Goal: Task Accomplishment & Management: Complete application form

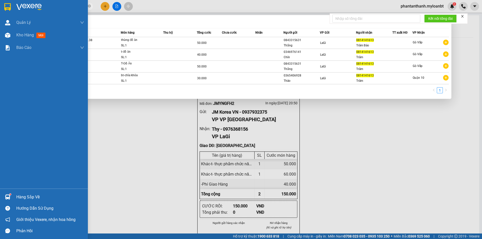
drag, startPoint x: 56, startPoint y: 6, endPoint x: 6, endPoint y: 4, distance: 50.5
click at [6, 4] on section "Kết quả tìm kiếm ( 4 ) Bộ lọc Mã ĐH Trạng thái Món hàng Thu hộ Tổng cước Chưa c…" at bounding box center [241, 119] width 482 height 239
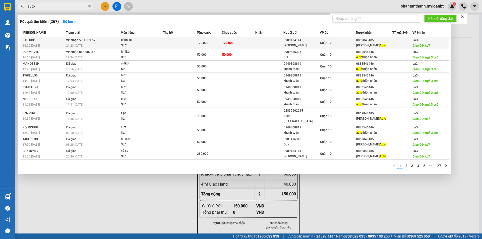
type input "auto"
drag, startPoint x: 375, startPoint y: 41, endPoint x: 357, endPoint y: 42, distance: 17.6
click at [357, 42] on div "0862848485" at bounding box center [374, 40] width 36 height 5
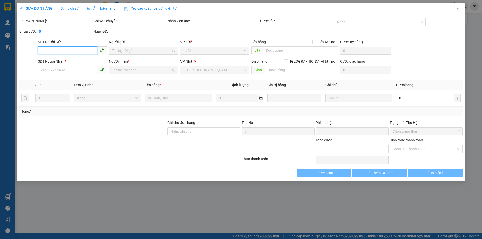
type input "0909134114"
type input "[PERSON_NAME]"
type input "0862848485"
type input "[PERSON_NAME] Auto"
type input "cc7"
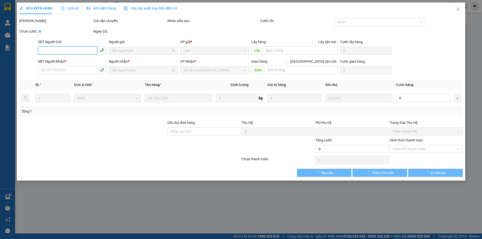
type input "40.000"
type input "0"
type input "120.000"
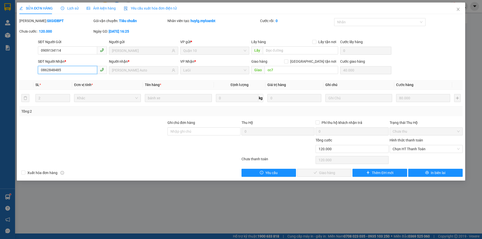
drag, startPoint x: 64, startPoint y: 70, endPoint x: 40, endPoint y: 69, distance: 23.4
click at [40, 69] on input "0862848485" at bounding box center [67, 70] width 59 height 8
click at [458, 9] on icon "close" at bounding box center [458, 9] width 3 height 3
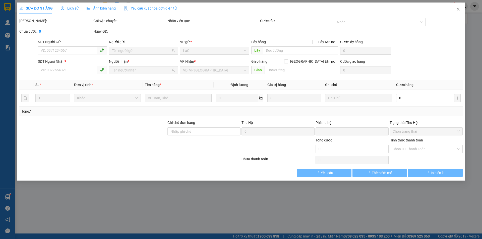
type input "0937932375"
type input "JM Korea VN"
type input "0976368156"
type input "Thy"
type input "[PERSON_NAME]"
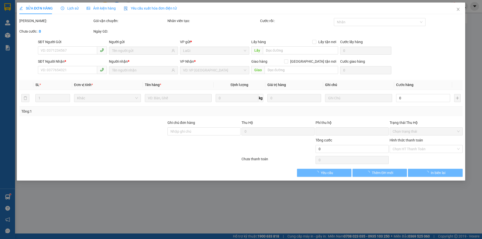
type input "40.000"
type input "0"
type input "150.000"
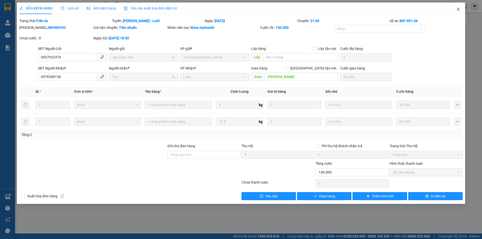
click at [460, 10] on icon "close" at bounding box center [458, 9] width 4 height 4
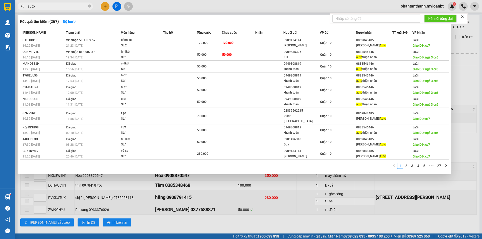
drag, startPoint x: 44, startPoint y: 8, endPoint x: 19, endPoint y: 5, distance: 25.4
click at [19, 5] on span "auto" at bounding box center [55, 7] width 75 height 8
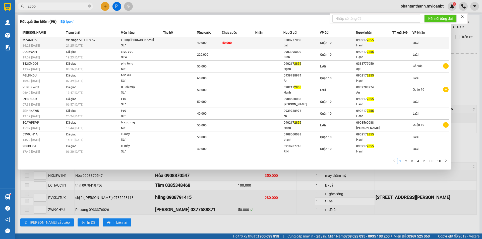
type input "2855"
drag, startPoint x: 374, startPoint y: 42, endPoint x: 356, endPoint y: 42, distance: 18.6
click at [356, 42] on tr "MZA6HT59 16:23 [DATE] VP Nhận 51H-059.57 21:25 [DATE] t - phụ tùng SL: 1 40.000…" at bounding box center [234, 43] width 429 height 12
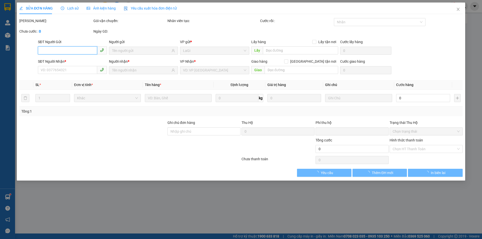
type input "0388777050"
type input "đạt"
type input "0902172855"
type input "Hạnh"
type input "0"
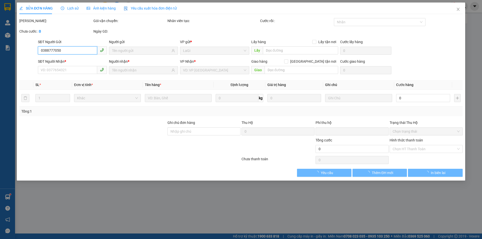
type input "40.000"
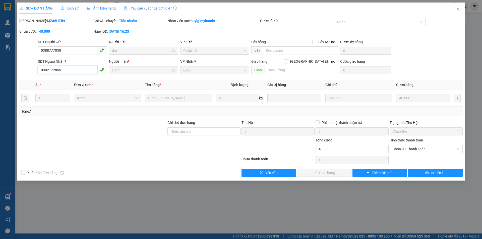
drag, startPoint x: 70, startPoint y: 70, endPoint x: 32, endPoint y: 68, distance: 37.3
click at [32, 68] on div "SĐT Người Nhận * 0902172855 0902172855 Người nhận * Hạnh VP Nhận * LaGi Giao hà…" at bounding box center [241, 68] width 445 height 18
click at [124, 80] on th "Đơn vị tính *" at bounding box center [107, 85] width 71 height 10
click at [457, 9] on icon "close" at bounding box center [458, 9] width 3 height 3
